Goal: Task Accomplishment & Management: Use online tool/utility

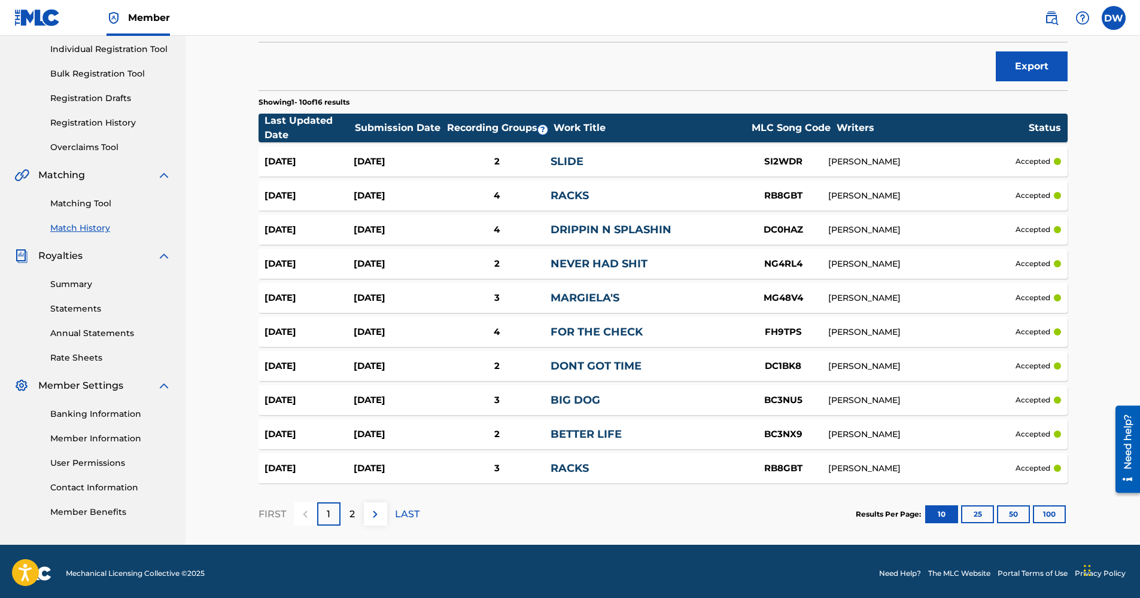
scroll to position [156, 0]
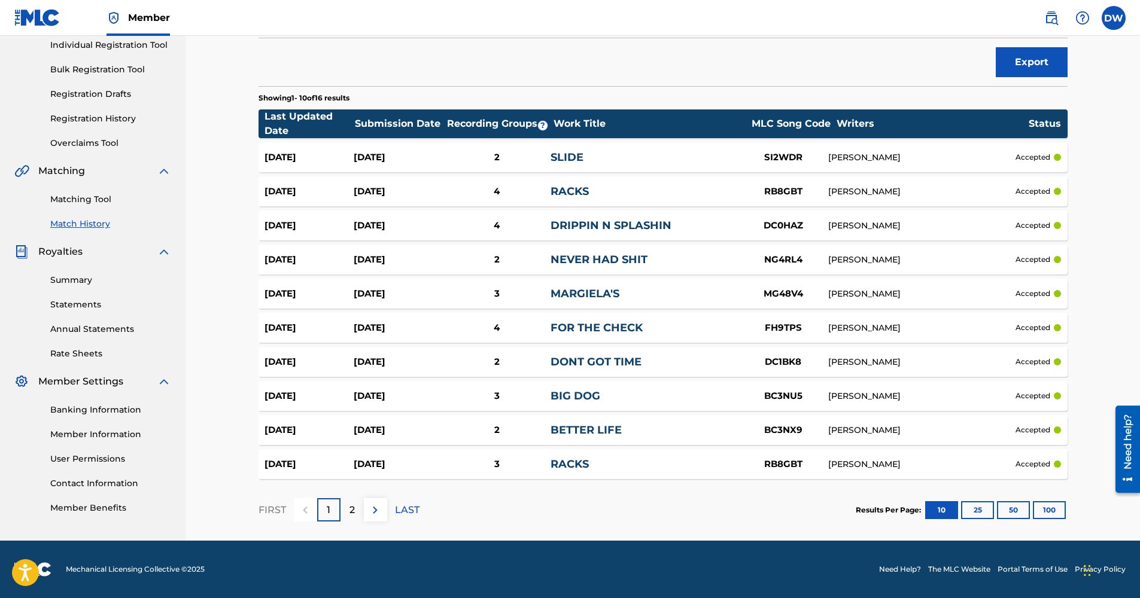
click at [344, 516] on div "2" at bounding box center [351, 509] width 23 height 23
click at [988, 514] on button "25" at bounding box center [977, 510] width 33 height 18
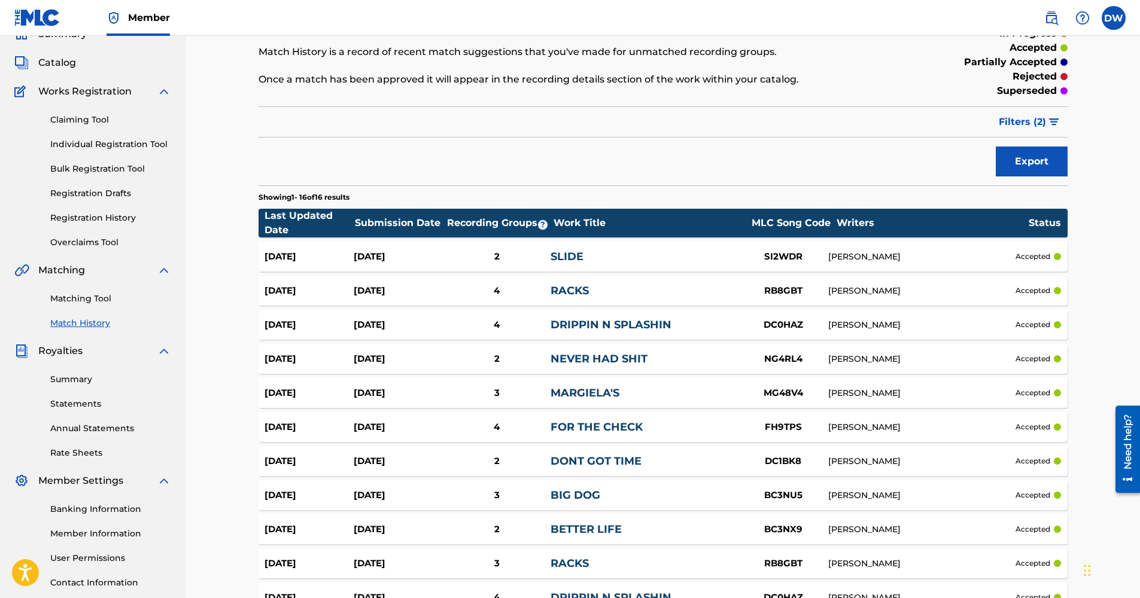
scroll to position [0, 0]
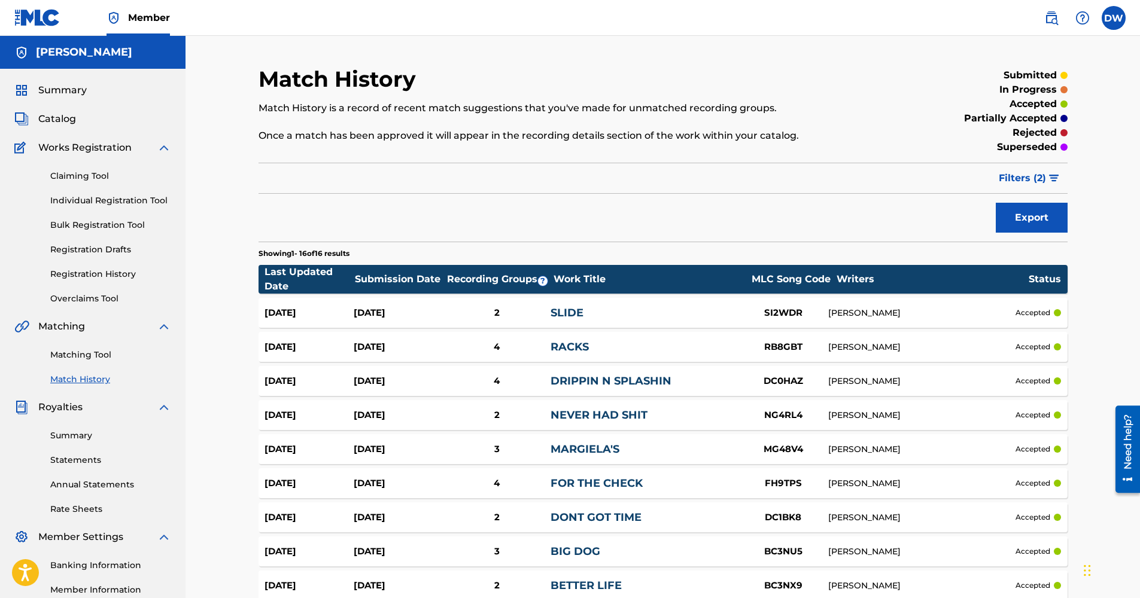
click at [81, 359] on link "Matching Tool" at bounding box center [110, 355] width 121 height 13
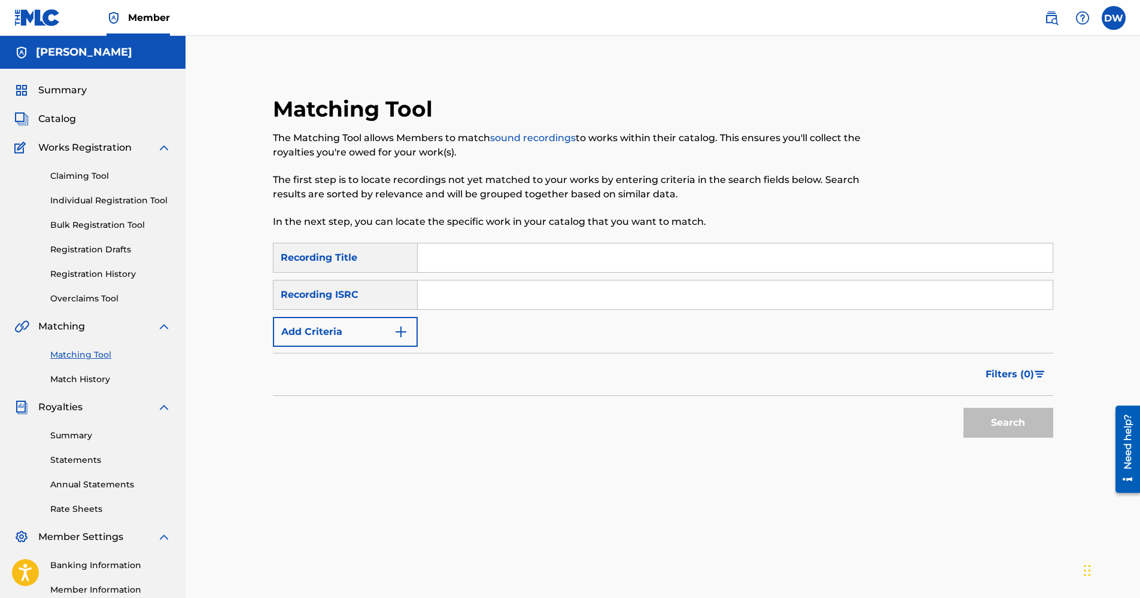
click at [70, 180] on link "Claiming Tool" at bounding box center [110, 176] width 121 height 13
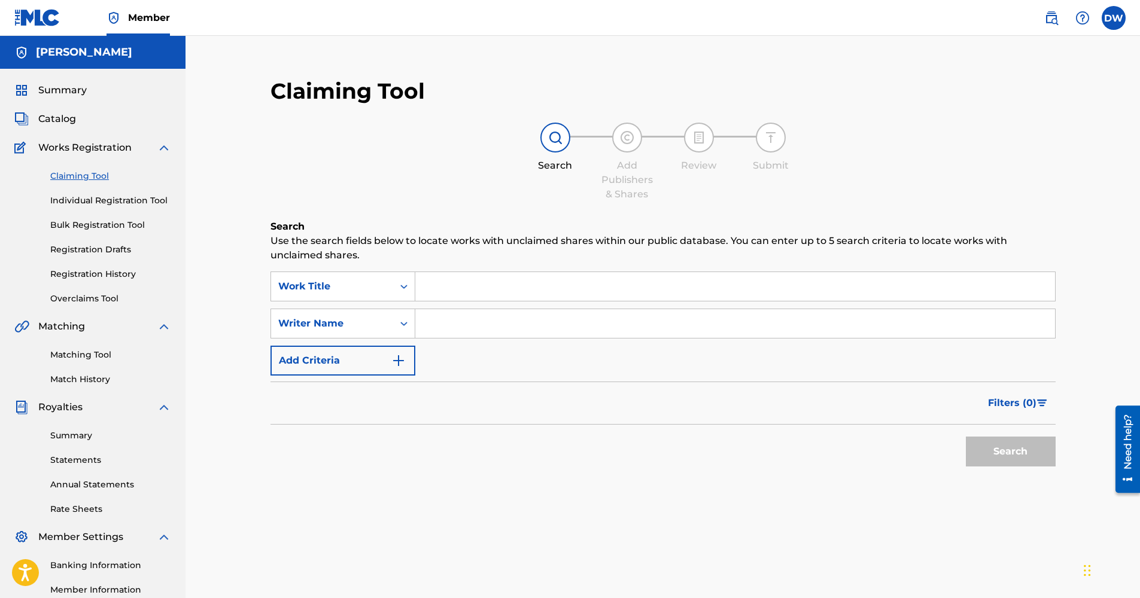
click at [481, 283] on input "Search Form" at bounding box center [735, 286] width 640 height 29
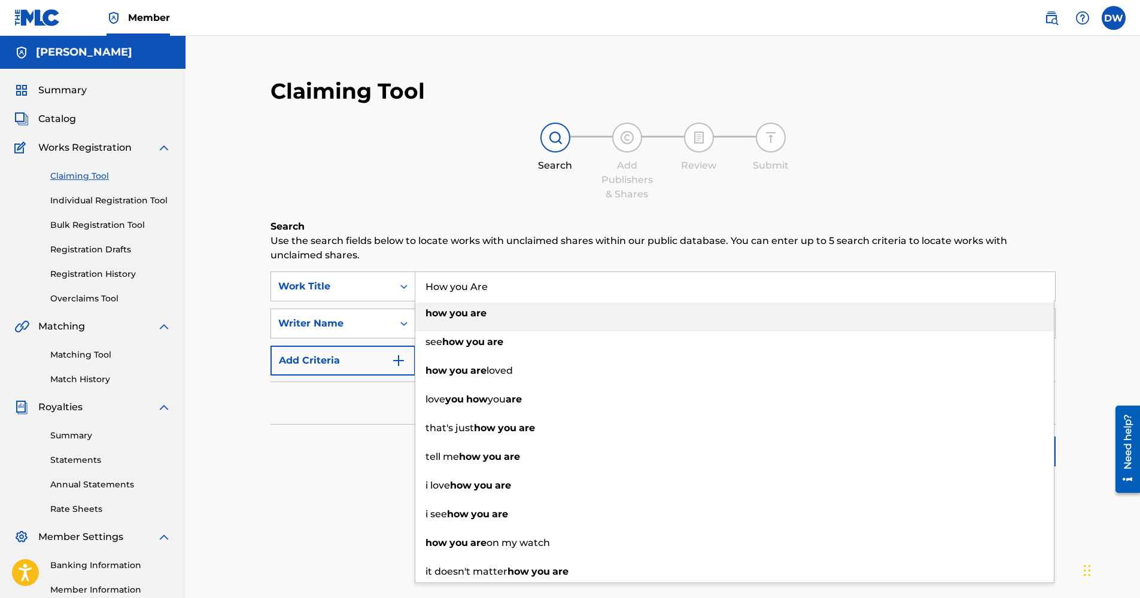
click at [530, 303] on div "how you are" at bounding box center [734, 314] width 638 height 22
type input "how you are"
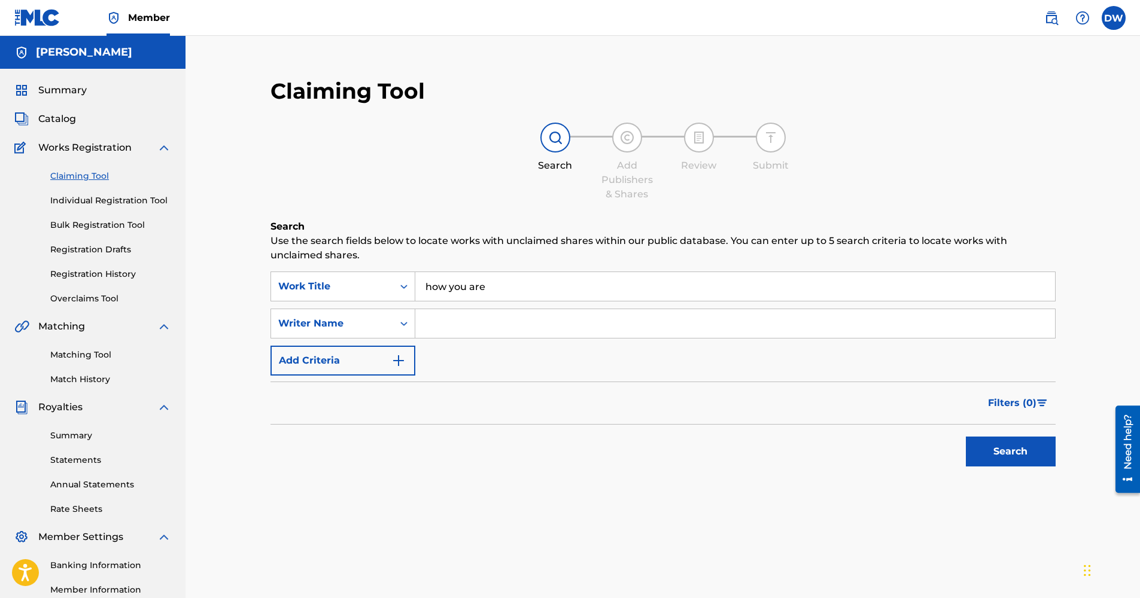
click at [527, 329] on input "Search Form" at bounding box center [735, 323] width 640 height 29
type input "[PERSON_NAME]"
click at [401, 364] on img "Search Form" at bounding box center [398, 361] width 14 height 14
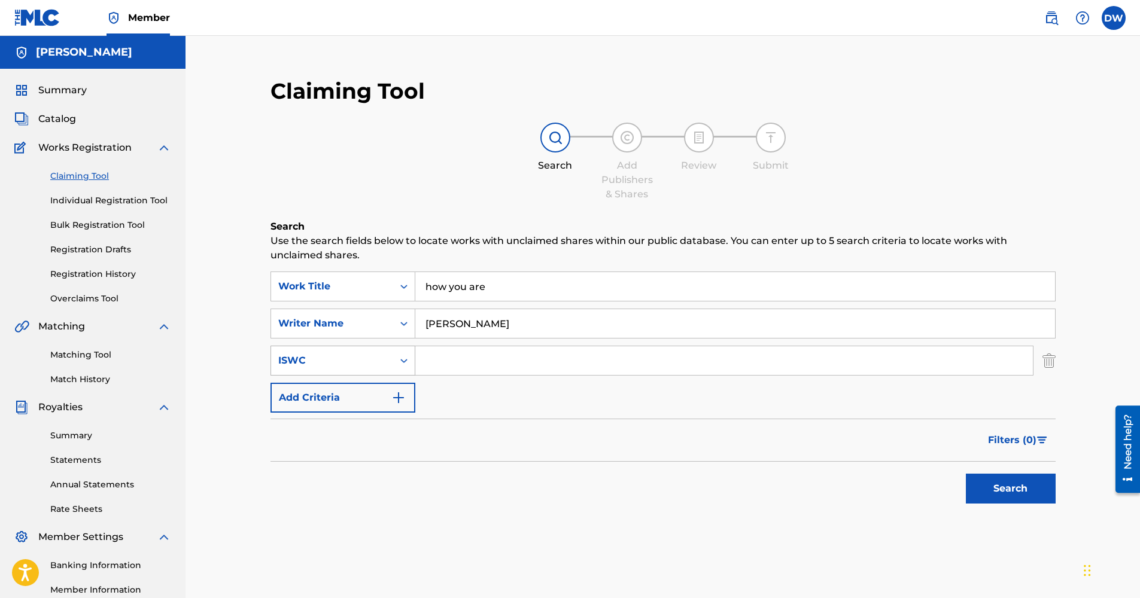
click at [410, 364] on div "Search Form" at bounding box center [404, 361] width 22 height 22
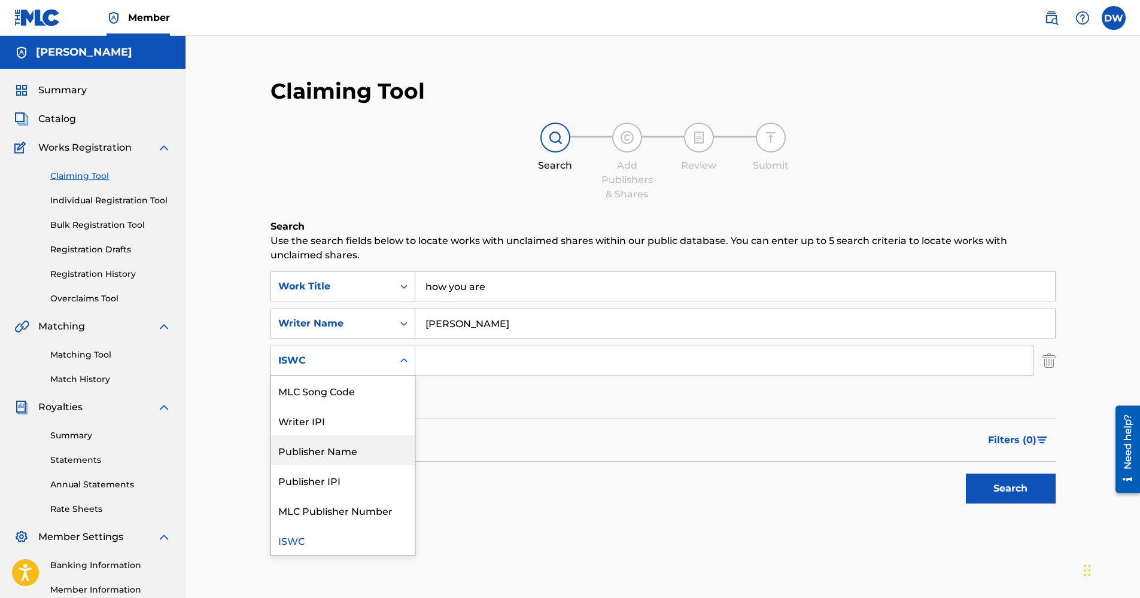
click at [357, 452] on div "Publisher Name" at bounding box center [343, 451] width 144 height 30
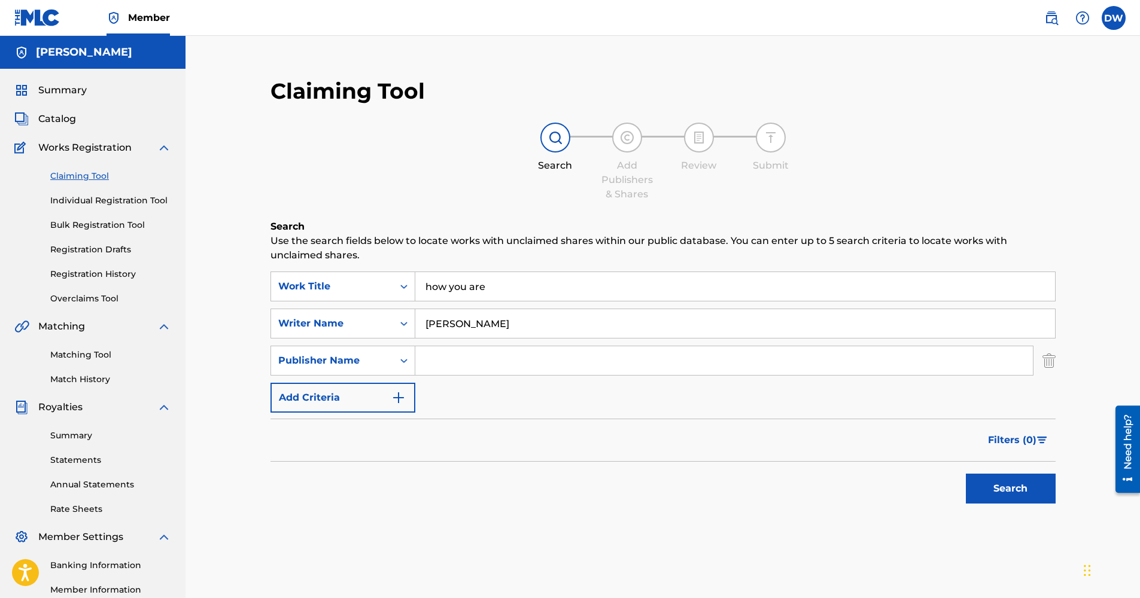
click at [1003, 495] on button "Search" at bounding box center [1011, 489] width 90 height 30
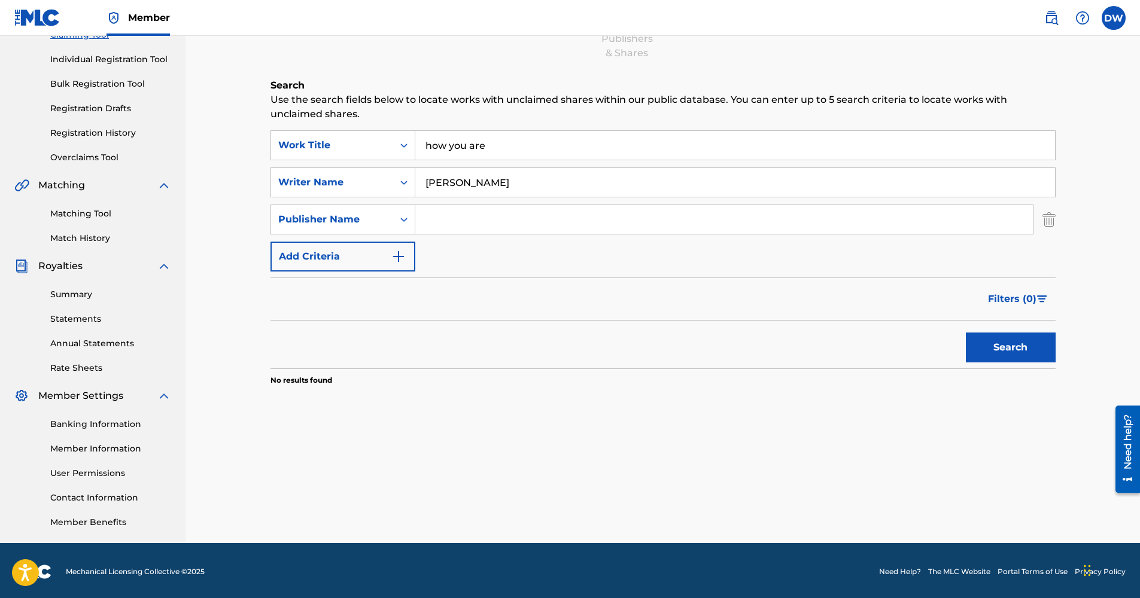
scroll to position [144, 0]
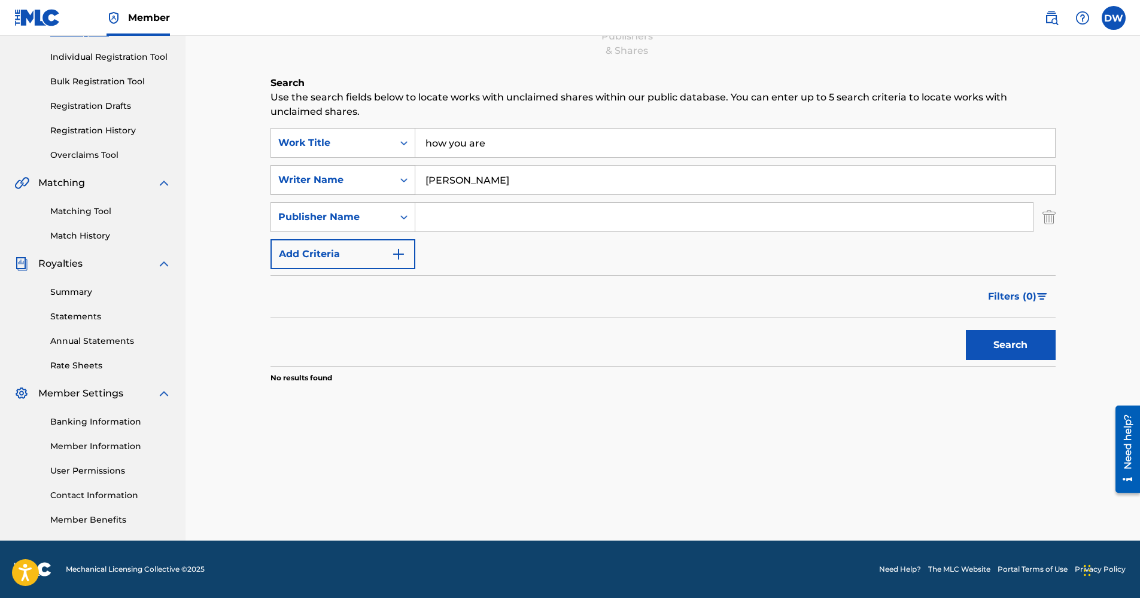
click at [393, 191] on div "Search Form" at bounding box center [404, 180] width 22 height 29
click at [454, 299] on div "Filters ( 0 )" at bounding box center [662, 296] width 785 height 43
click at [391, 217] on div "Publisher Name" at bounding box center [332, 217] width 122 height 23
drag, startPoint x: 507, startPoint y: 168, endPoint x: 304, endPoint y: 197, distance: 204.9
click at [304, 197] on div "SearchWithCriteria84146d13-b721-4dcc-b337-0c28faccf543 Work Title how you are S…" at bounding box center [662, 198] width 785 height 141
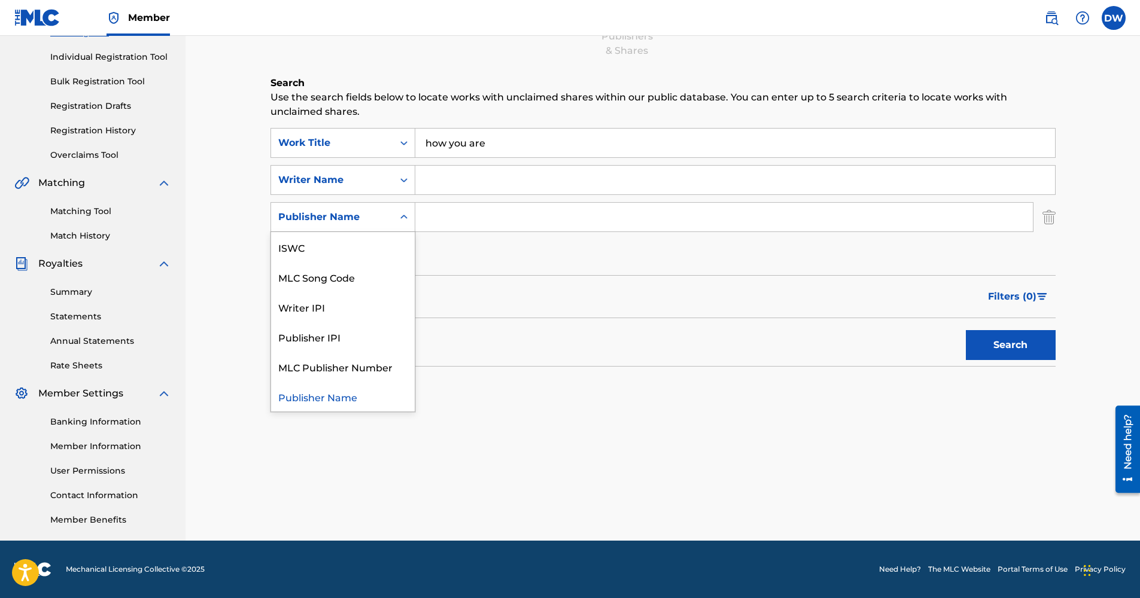
click at [328, 227] on div "Publisher Name" at bounding box center [332, 217] width 122 height 23
click at [374, 368] on div "MLC Publisher Number" at bounding box center [343, 367] width 144 height 30
click at [349, 227] on div "MLC Publisher Number" at bounding box center [332, 217] width 122 height 23
click at [336, 250] on div "ISWC" at bounding box center [343, 247] width 144 height 30
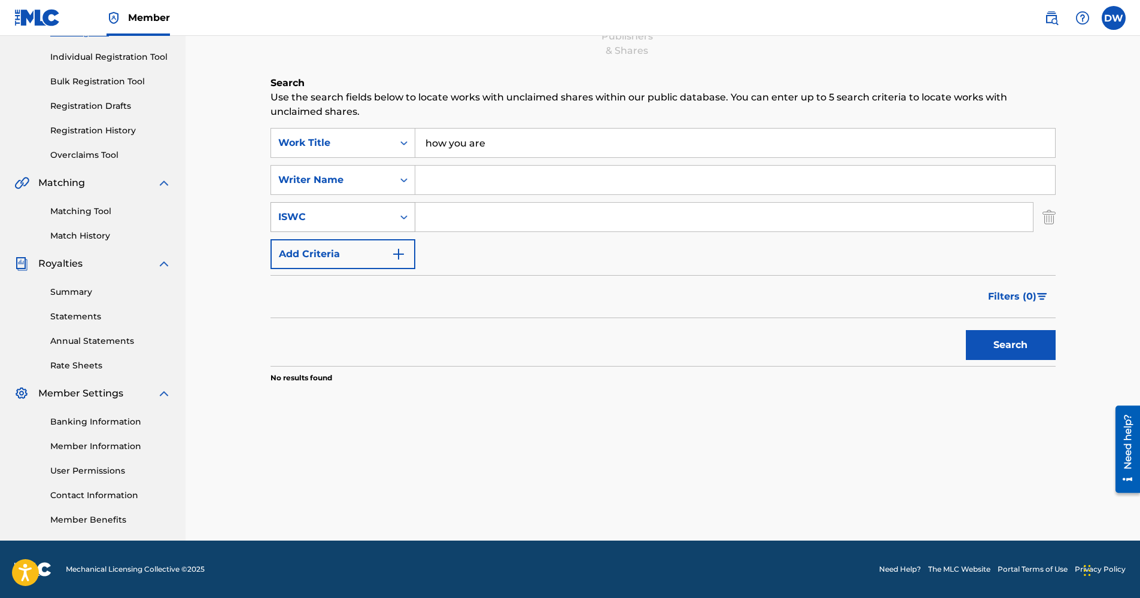
click at [354, 221] on div "ISWC" at bounding box center [332, 217] width 108 height 14
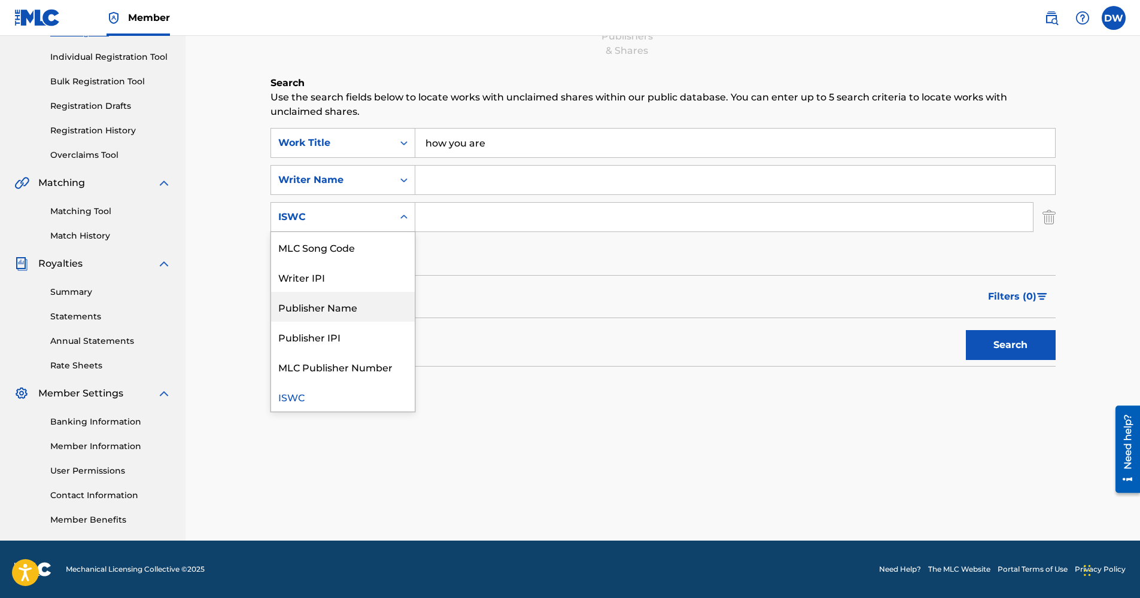
drag, startPoint x: 308, startPoint y: 314, endPoint x: 345, endPoint y: 289, distance: 45.0
click at [308, 314] on div "Publisher Name" at bounding box center [343, 307] width 144 height 30
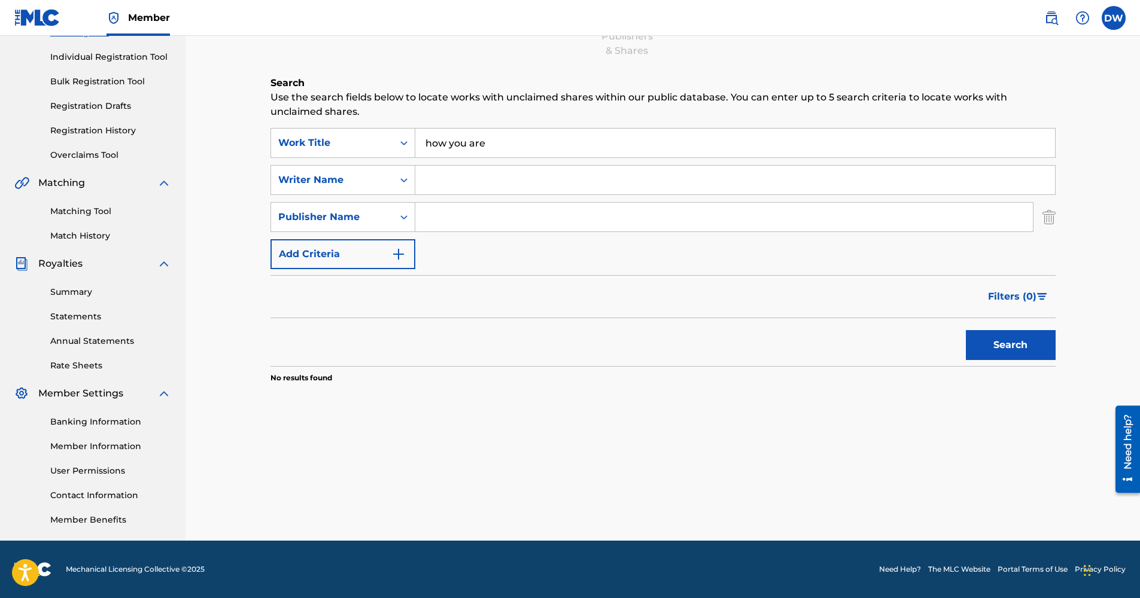
click at [458, 227] on input "Search Form" at bounding box center [723, 217] width 617 height 29
type input "[PERSON_NAME]"
click at [966, 330] on button "Search" at bounding box center [1011, 345] width 90 height 30
drag, startPoint x: 524, startPoint y: 221, endPoint x: 346, endPoint y: 221, distance: 177.7
click at [346, 221] on div "SearchWithCriteria36581ad4-ec8c-42ce-b264-85f0bb4aaf4a Publisher Name [PERSON_N…" at bounding box center [662, 217] width 785 height 30
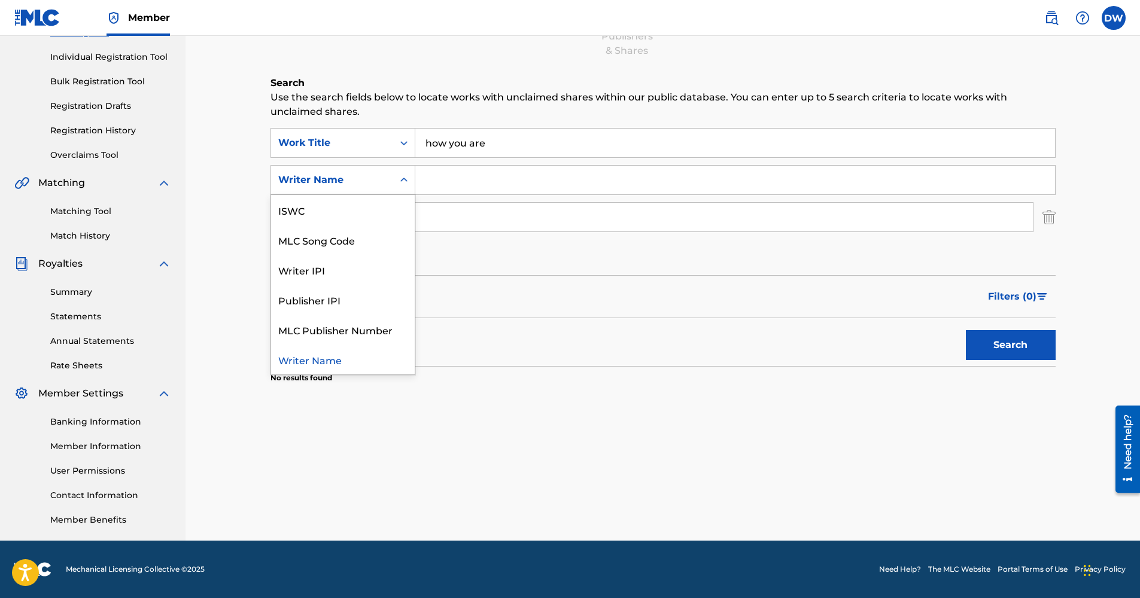
click at [396, 183] on div "Search Form" at bounding box center [404, 180] width 22 height 22
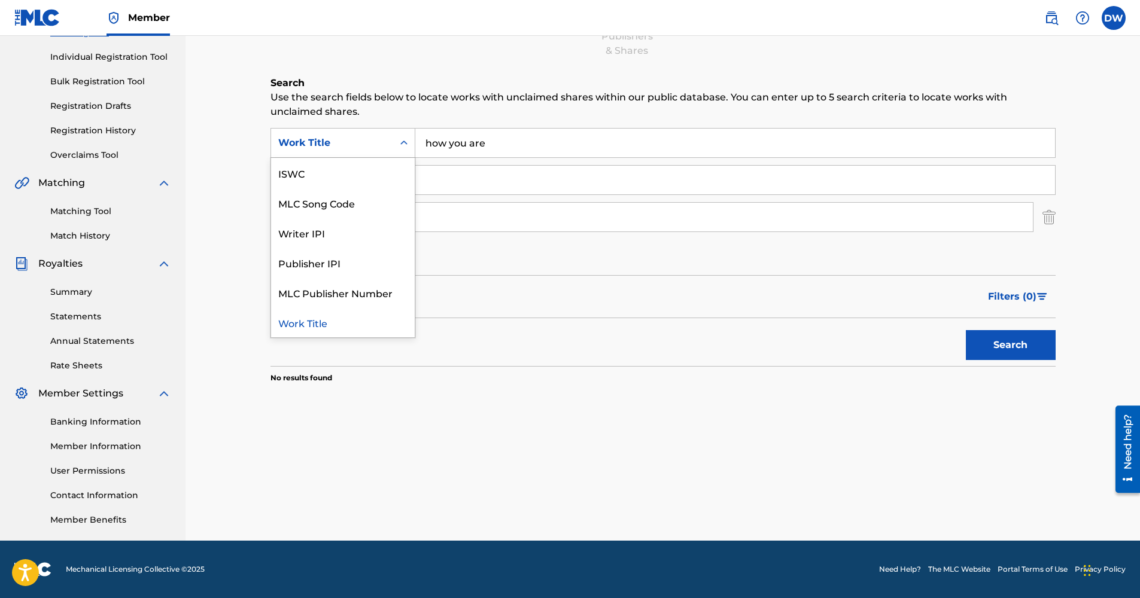
click at [399, 147] on icon "Search Form" at bounding box center [404, 143] width 12 height 12
click at [403, 145] on icon "Search Form" at bounding box center [404, 143] width 12 height 12
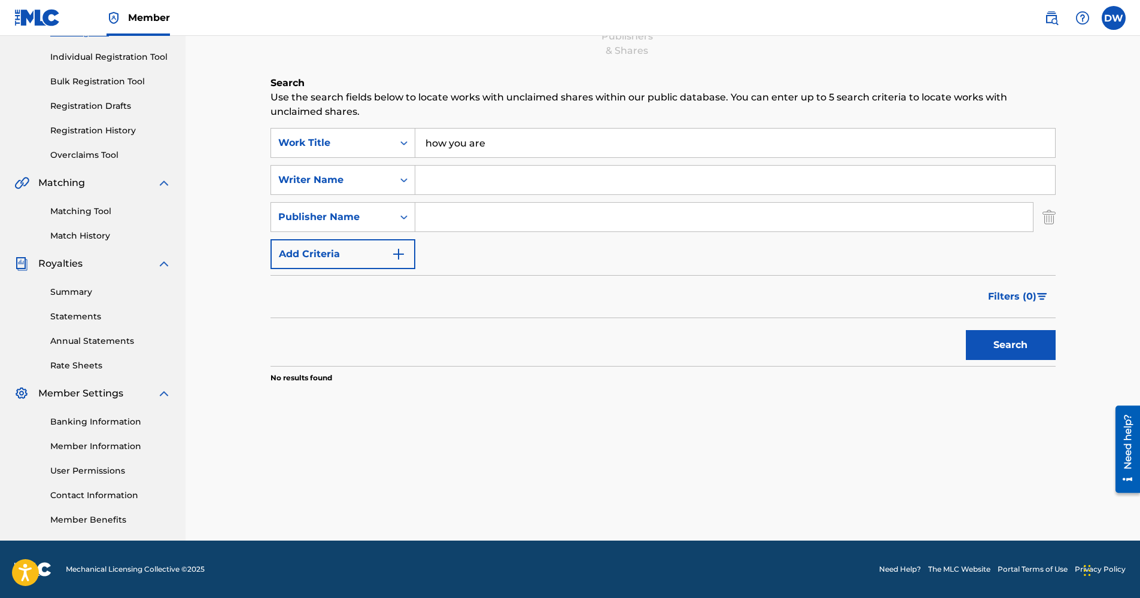
click at [404, 143] on icon "Search Form" at bounding box center [403, 143] width 7 height 4
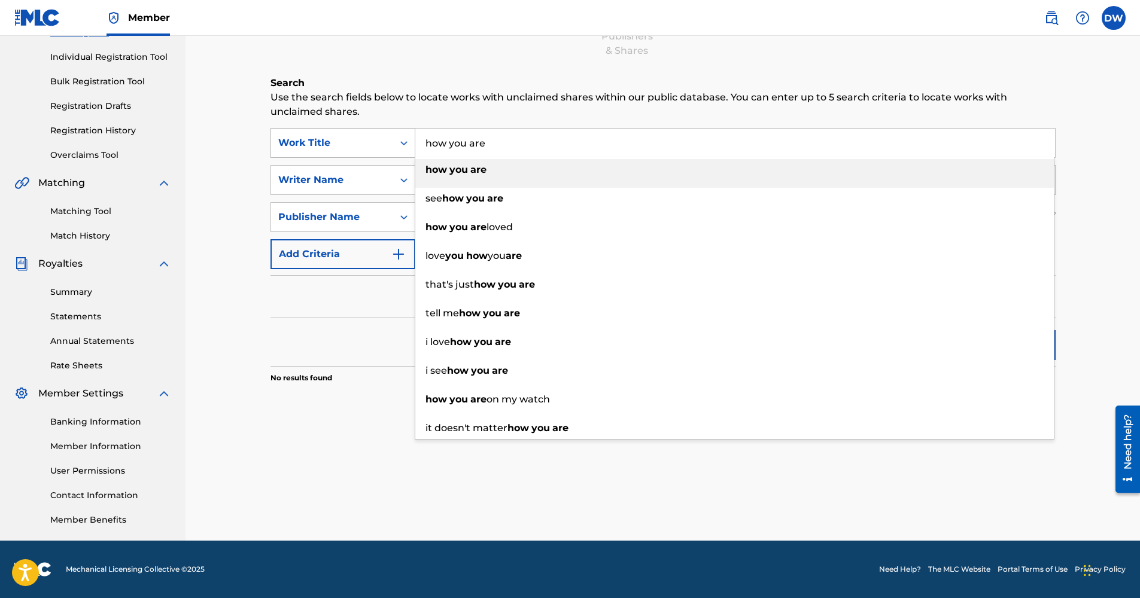
drag, startPoint x: 512, startPoint y: 142, endPoint x: 399, endPoint y: 142, distance: 113.1
click at [399, 142] on div "SearchWithCriteria84146d13-b721-4dcc-b337-0c28faccf543 Work Title how you are h…" at bounding box center [662, 143] width 785 height 30
click at [449, 180] on div "how you are" at bounding box center [734, 170] width 638 height 22
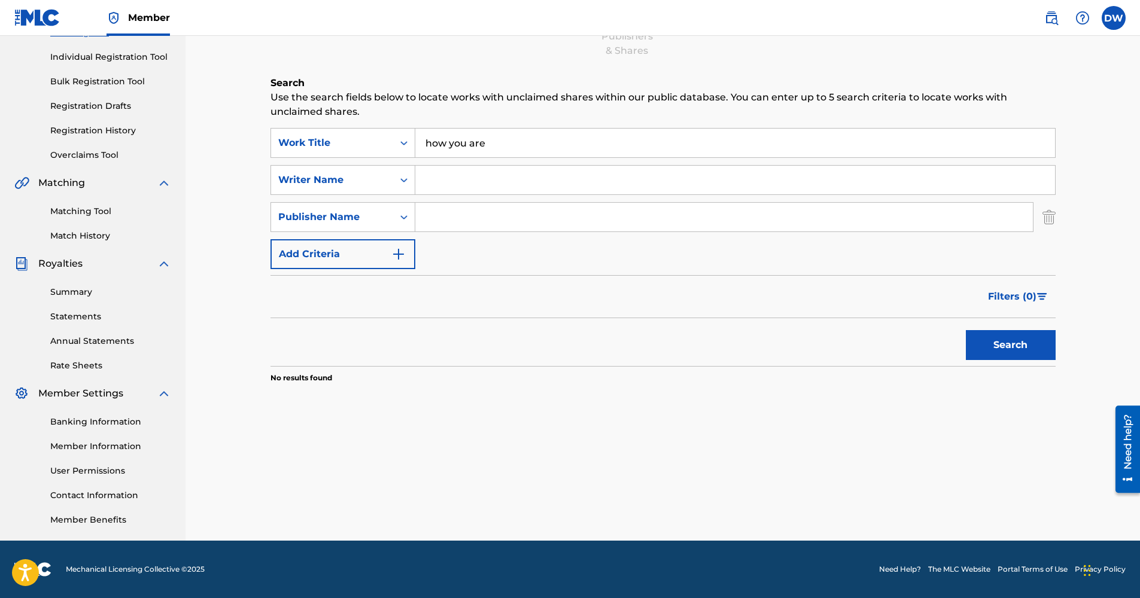
click at [988, 345] on button "Search" at bounding box center [1011, 345] width 90 height 30
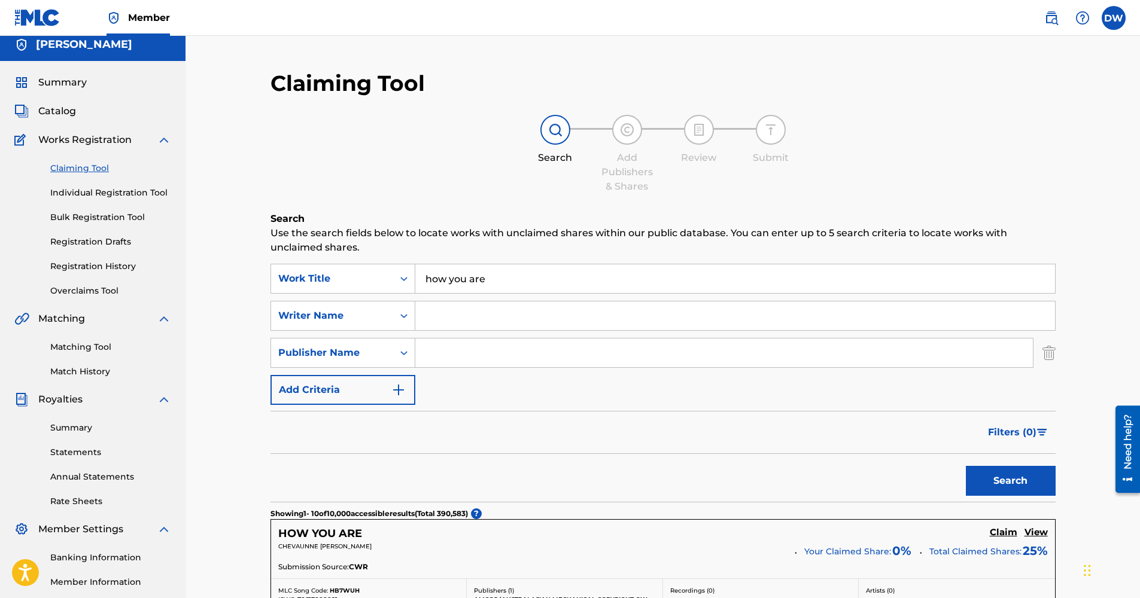
scroll to position [0, 0]
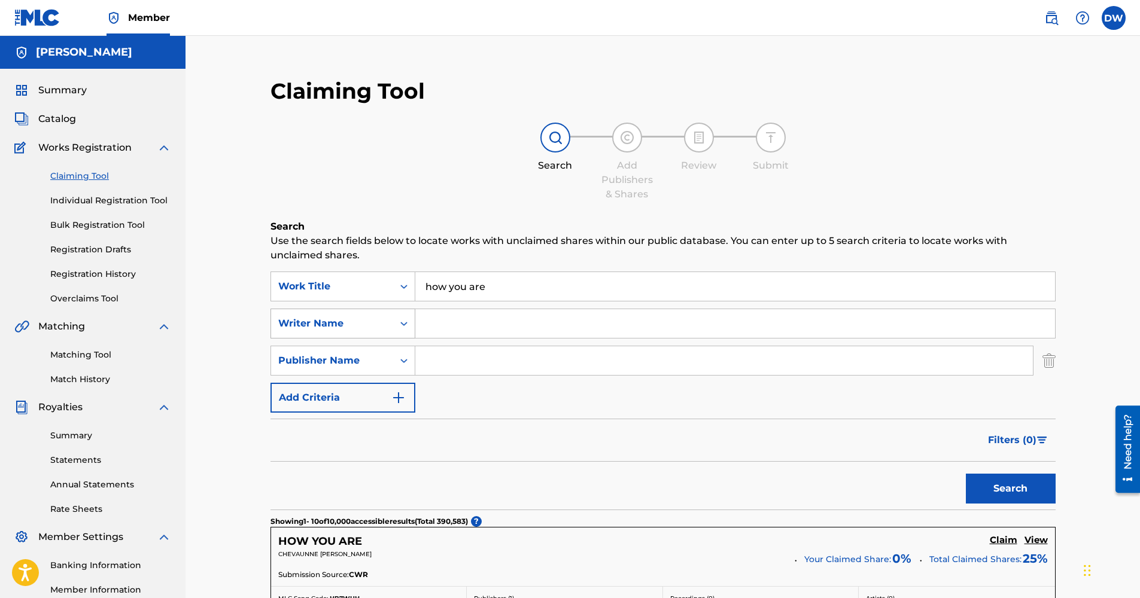
click at [390, 326] on div "Writer Name" at bounding box center [332, 323] width 122 height 23
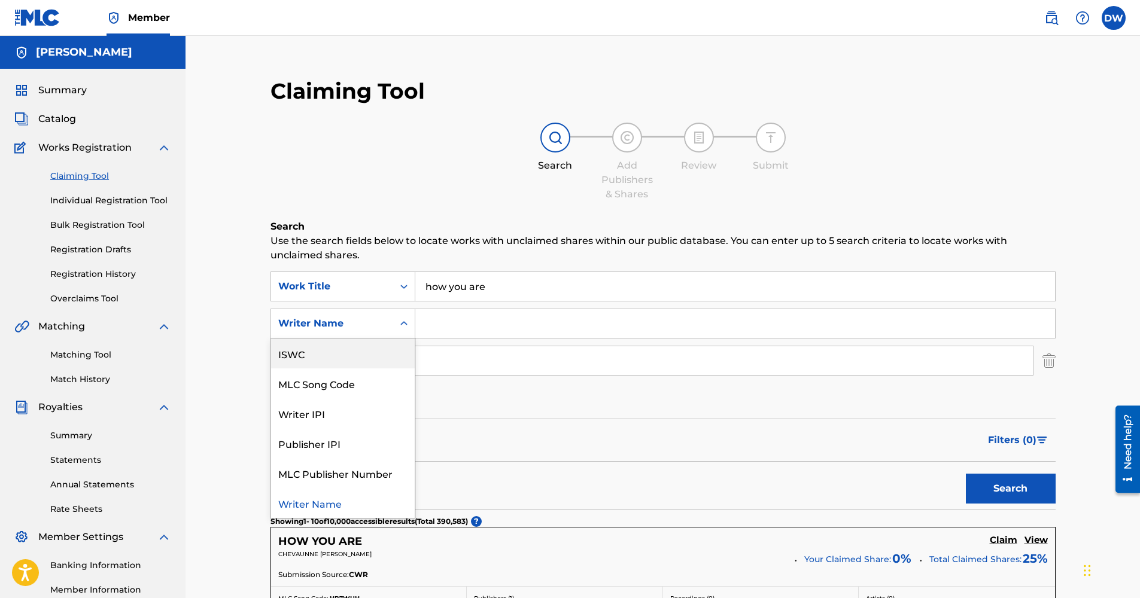
click at [390, 352] on div "ISWC" at bounding box center [343, 354] width 144 height 30
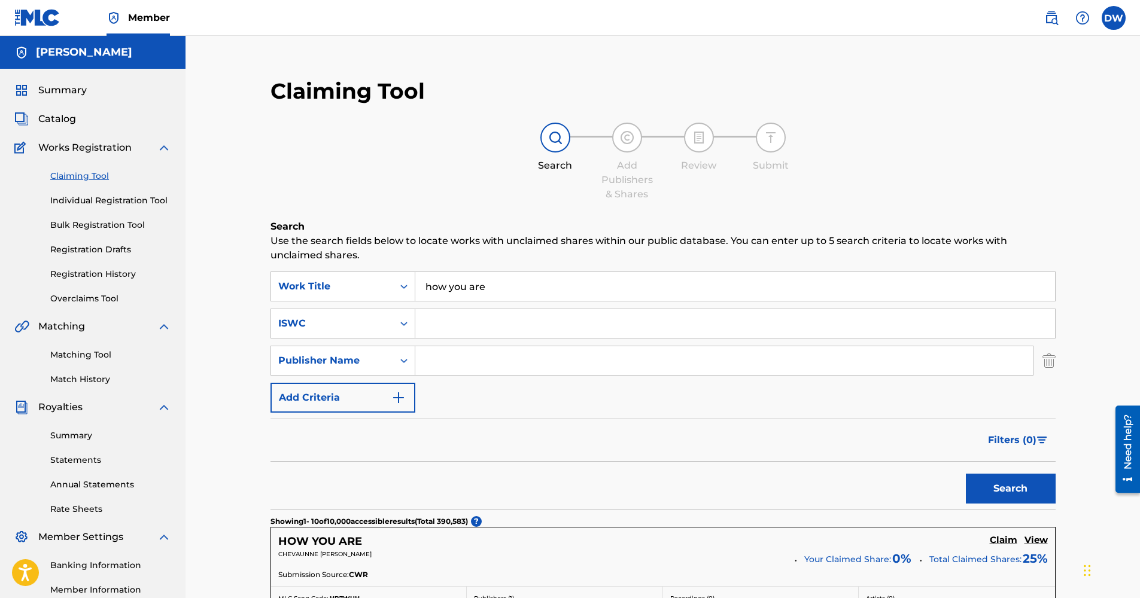
paste input "QZNMZ2229097"
type input "QZNMZ2229097"
click at [999, 489] on button "Search" at bounding box center [1011, 489] width 90 height 30
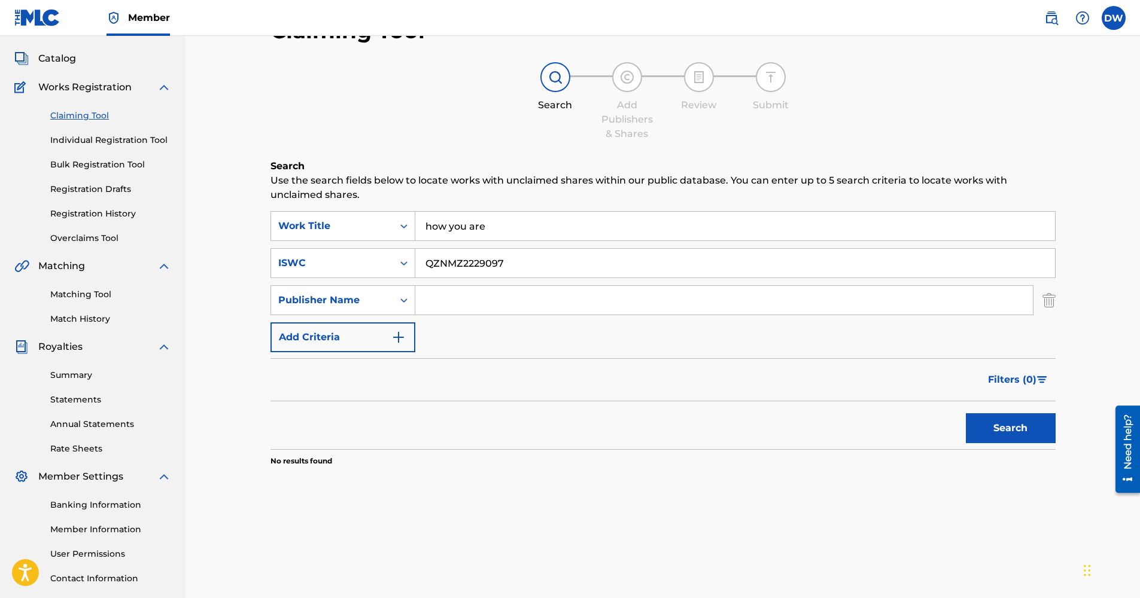
scroll to position [144, 0]
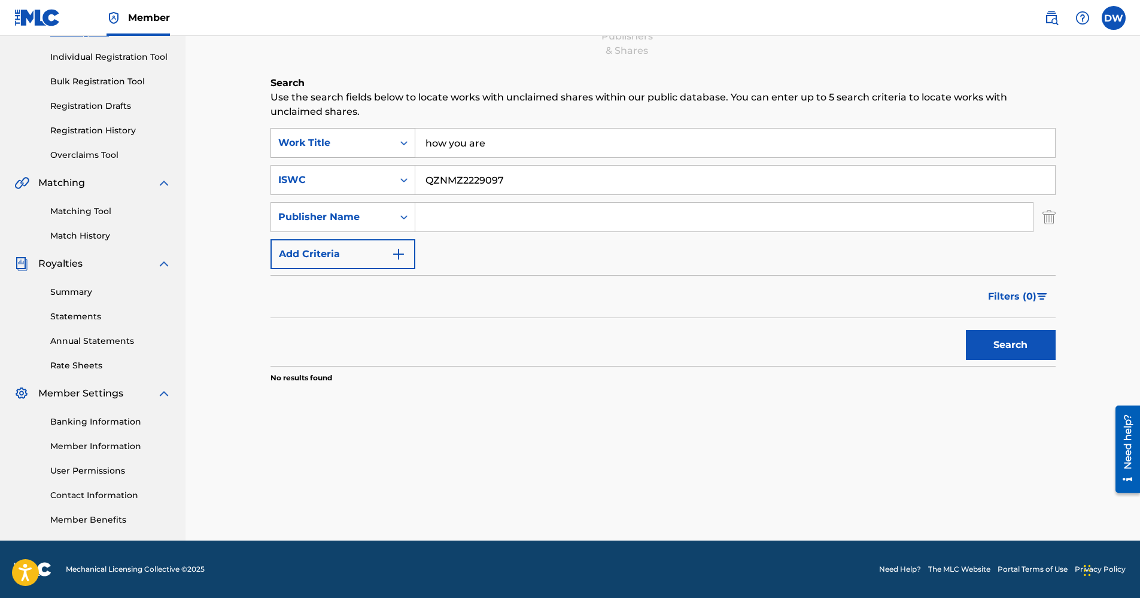
drag, startPoint x: 509, startPoint y: 151, endPoint x: 291, endPoint y: 155, distance: 217.8
click at [291, 155] on div "SearchWithCriteria84146d13-b721-4dcc-b337-0c28faccf543 Work Title how you are" at bounding box center [662, 143] width 785 height 30
click at [990, 340] on button "Search" at bounding box center [1011, 345] width 90 height 30
click at [318, 143] on div "Work Title" at bounding box center [332, 143] width 108 height 14
